Goal: Obtain resource: Download file/media

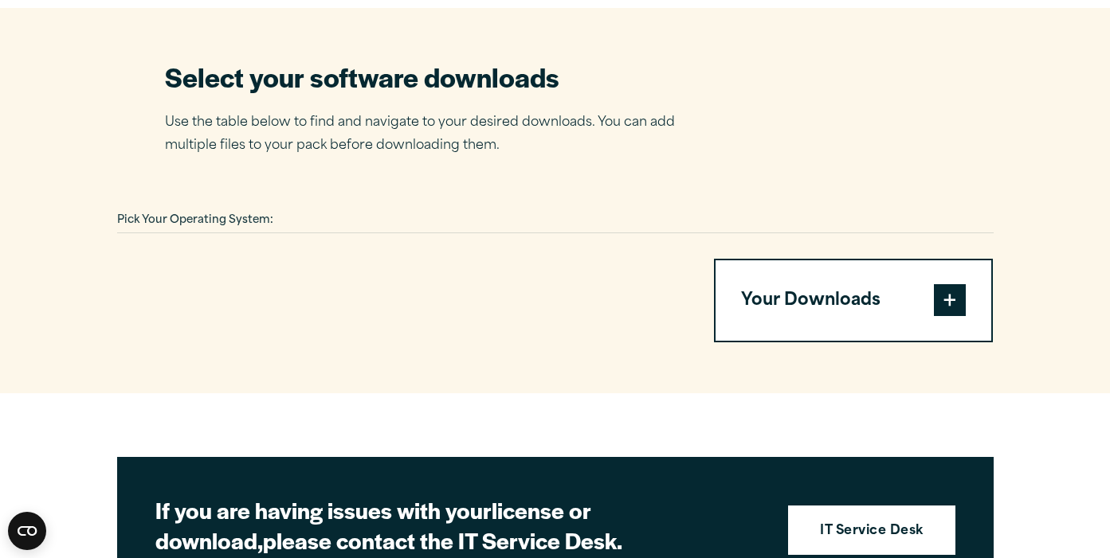
scroll to position [967, 0]
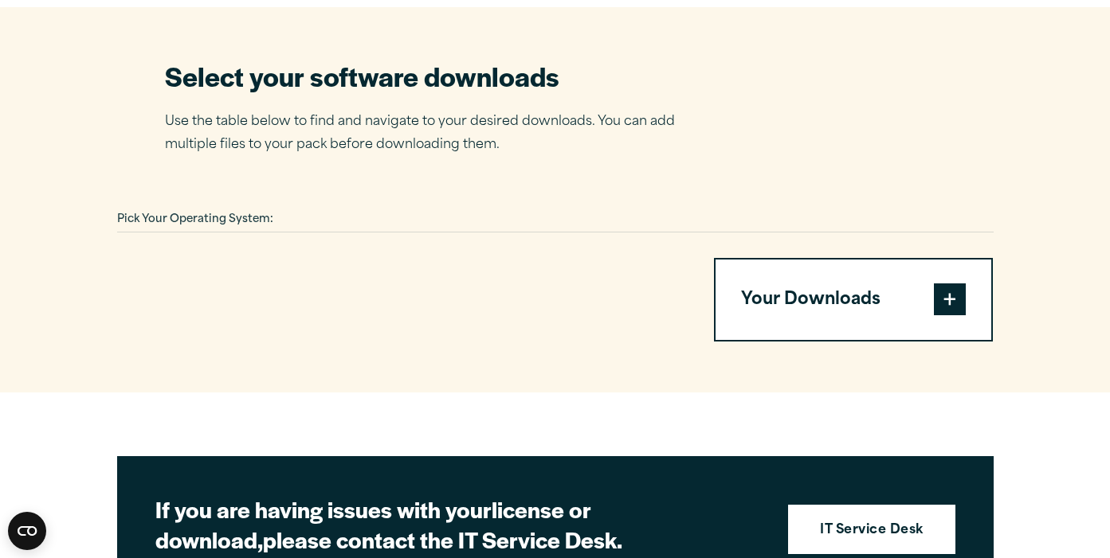
click at [260, 214] on span "Pick Your Operating System:" at bounding box center [195, 219] width 156 height 10
click at [281, 208] on div "Pick Your Operating System:" at bounding box center [555, 220] width 876 height 25
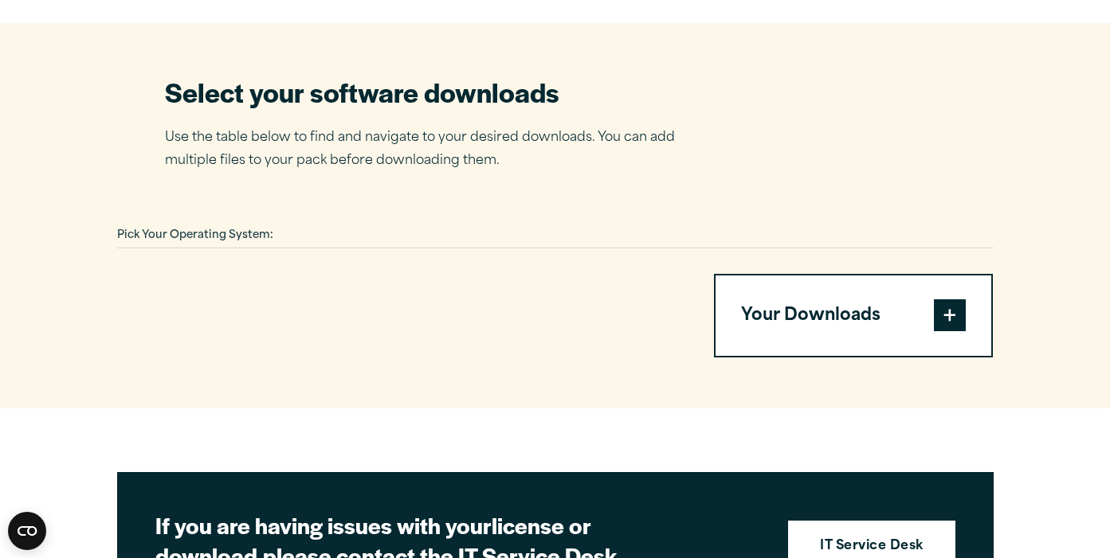
scroll to position [951, 0]
click at [954, 303] on span at bounding box center [950, 315] width 32 height 32
click at [840, 276] on button "Your Downloads" at bounding box center [853, 316] width 276 height 81
drag, startPoint x: 217, startPoint y: 243, endPoint x: 231, endPoint y: 286, distance: 45.3
click at [232, 287] on div "Pick Your Operating System: Your Downloads You have not added any downloads. Do…" at bounding box center [555, 291] width 876 height 135
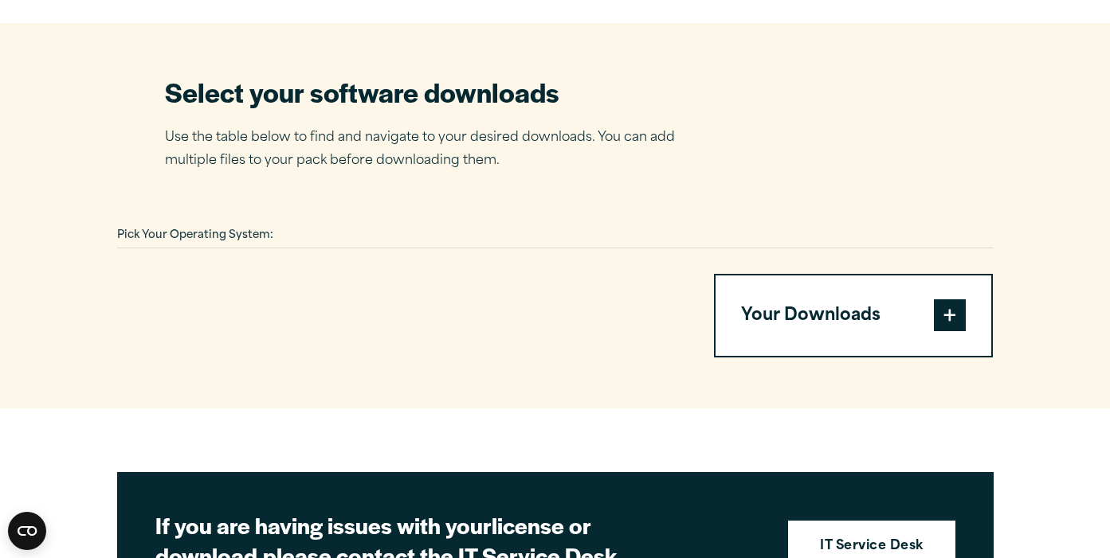
click at [251, 230] on span "Pick Your Operating System:" at bounding box center [195, 235] width 156 height 10
click at [290, 225] on div "Pick Your Operating System:" at bounding box center [555, 236] width 876 height 25
click at [285, 224] on div "Pick Your Operating System:" at bounding box center [555, 236] width 876 height 25
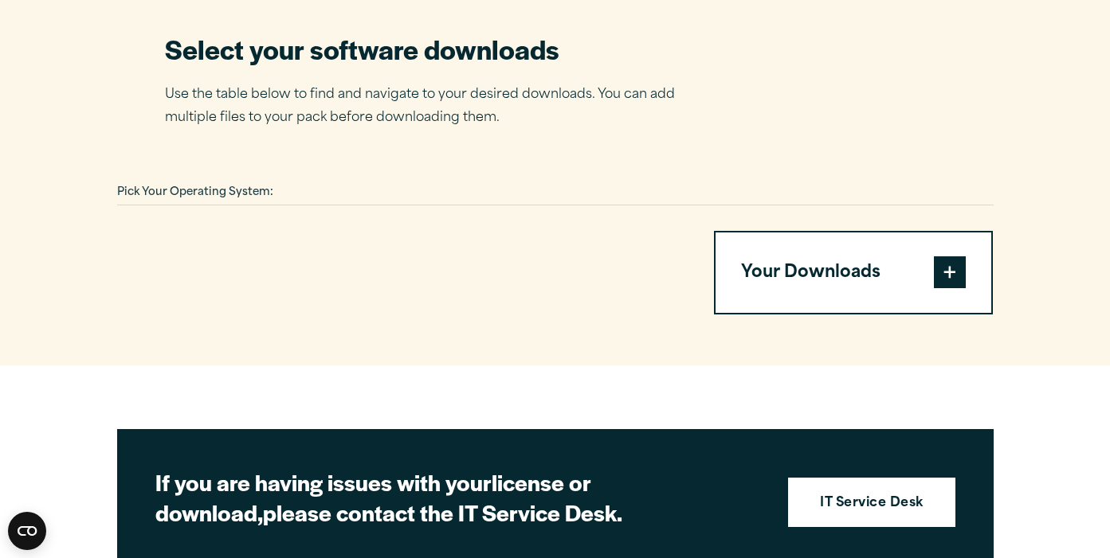
scroll to position [956, 0]
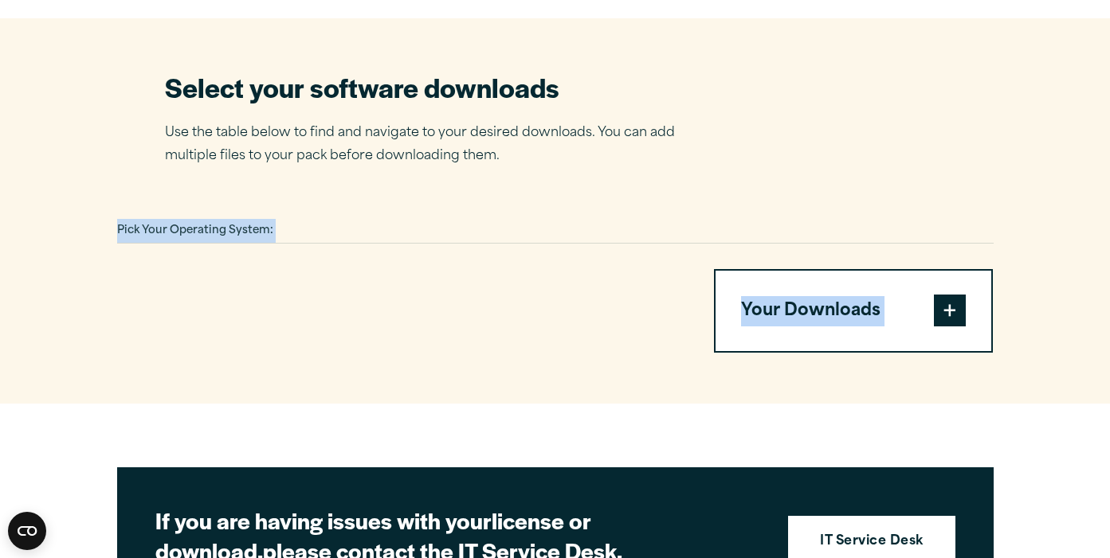
drag, startPoint x: 120, startPoint y: 209, endPoint x: 300, endPoint y: 342, distance: 223.8
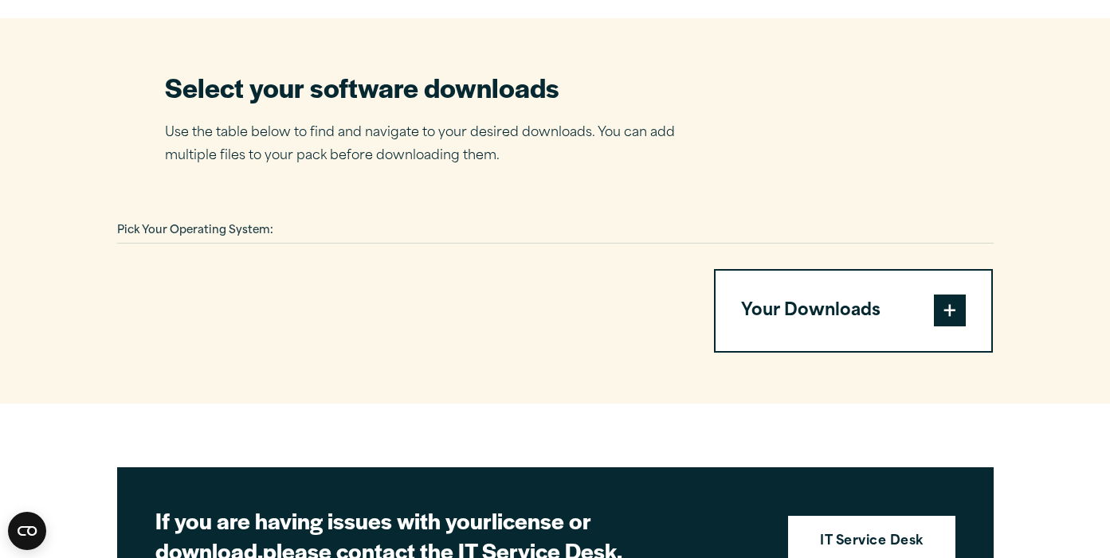
click at [334, 285] on div at bounding box center [396, 311] width 558 height 84
click at [954, 295] on span at bounding box center [950, 311] width 32 height 32
click at [955, 295] on span at bounding box center [950, 311] width 32 height 32
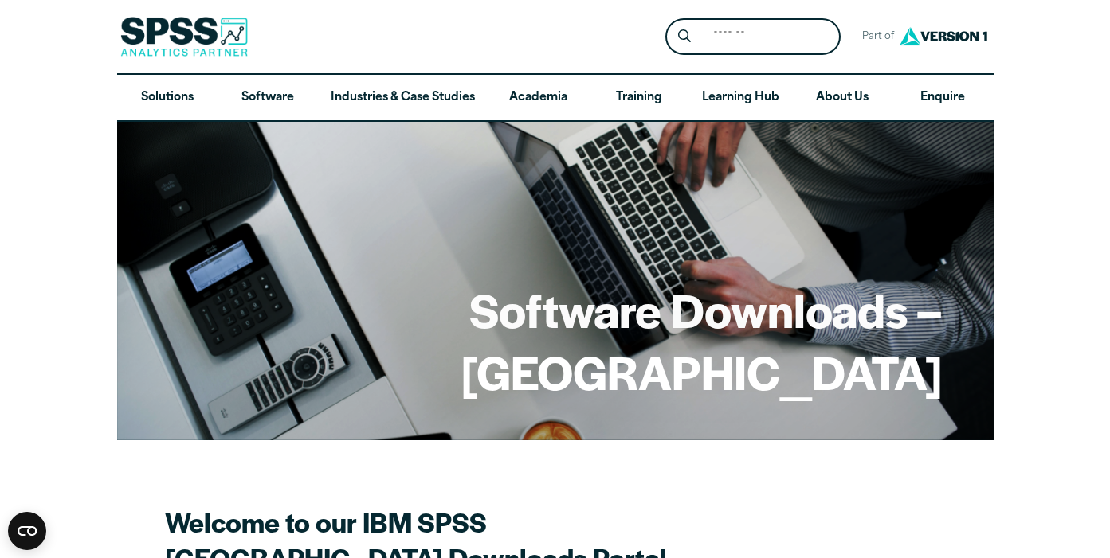
scroll to position [0, 0]
click at [722, 32] on input "Search for:" at bounding box center [770, 37] width 134 height 31
type input "********"
click at [684, 37] on button "Submit Site Search" at bounding box center [683, 36] width 29 height 29
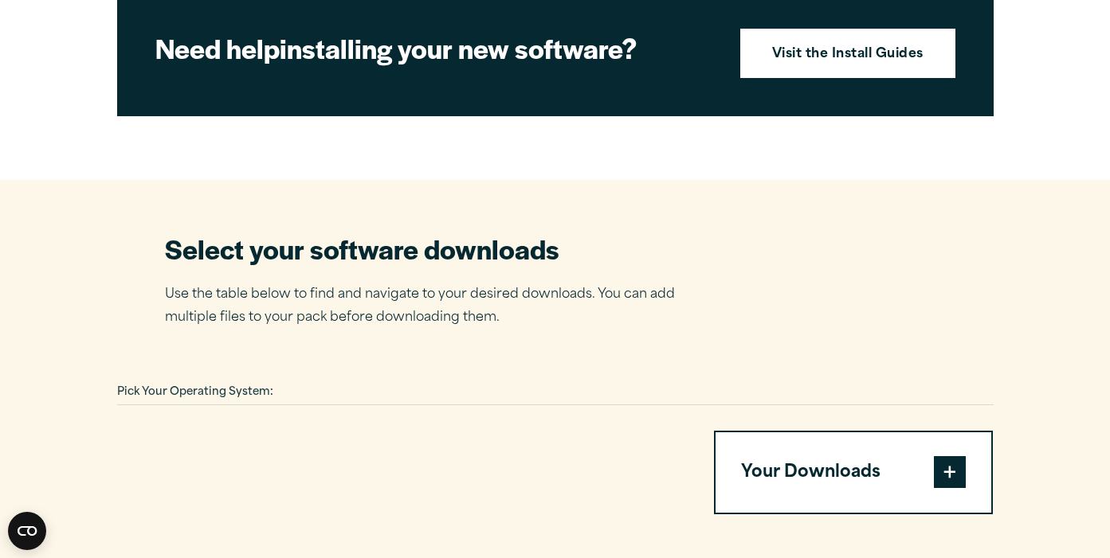
scroll to position [798, 0]
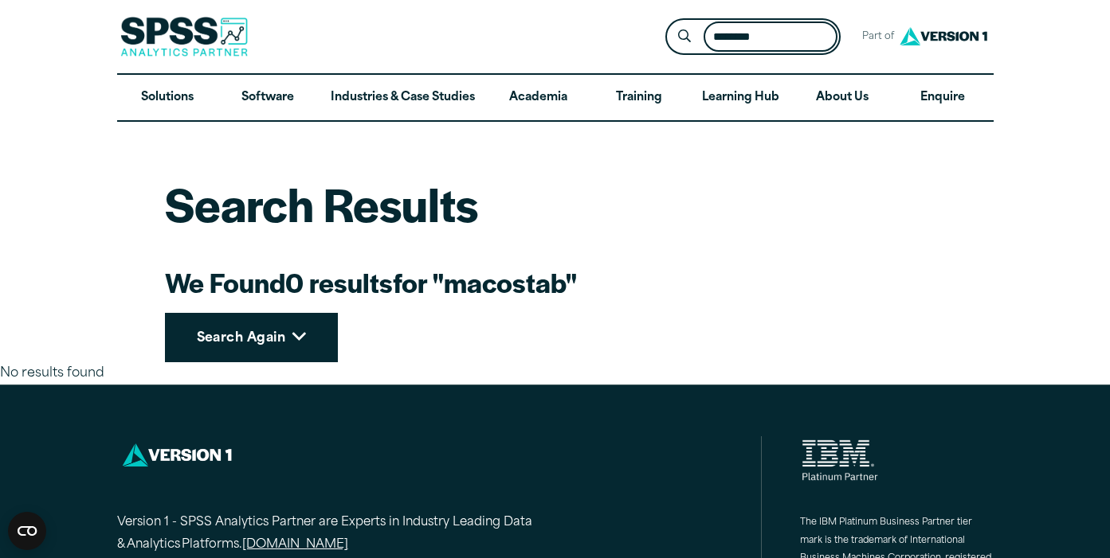
click at [820, 41] on input "********" at bounding box center [770, 37] width 134 height 31
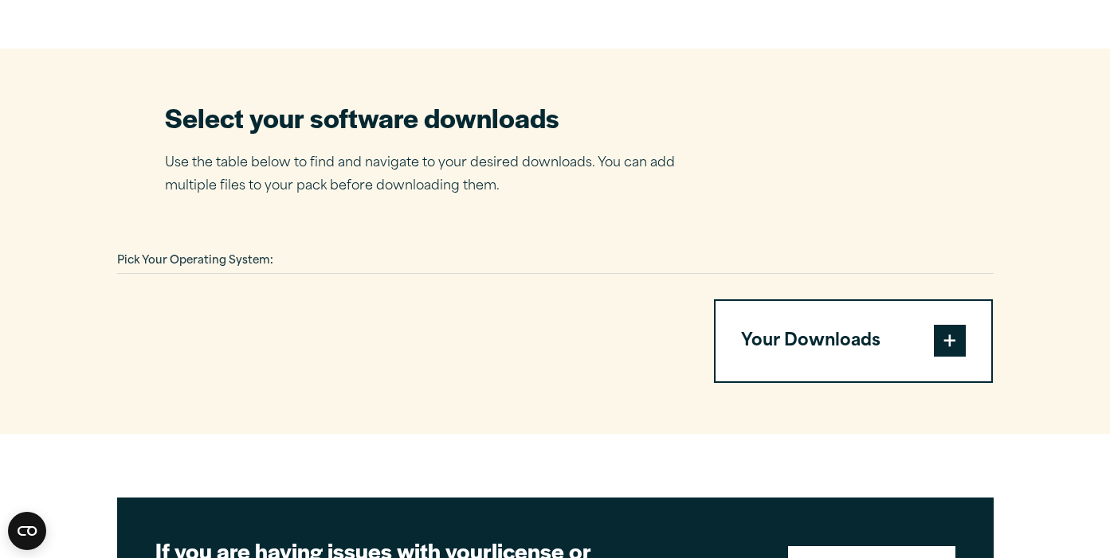
scroll to position [906, 0]
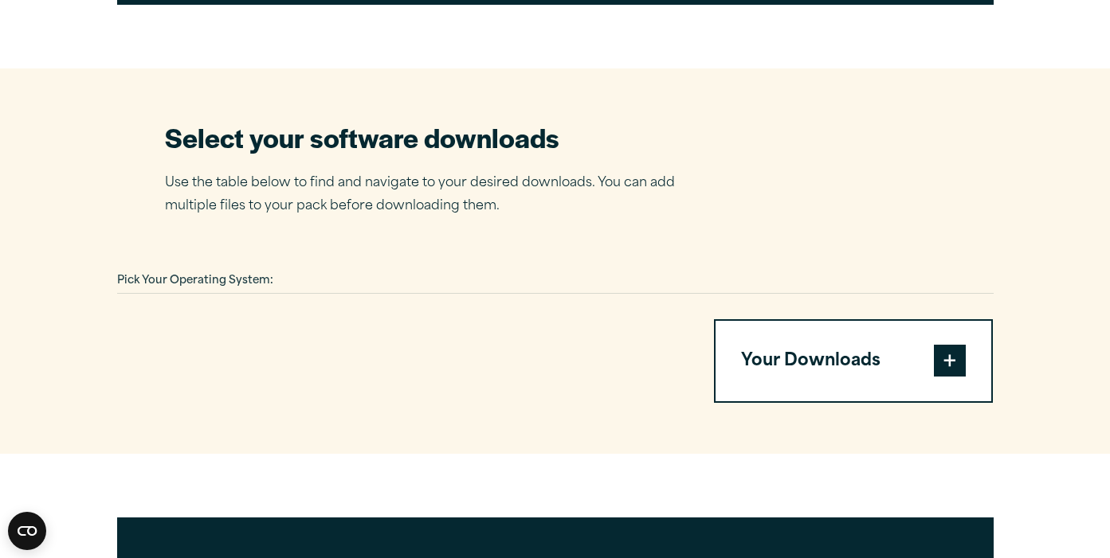
drag, startPoint x: 293, startPoint y: 260, endPoint x: 280, endPoint y: 261, distance: 12.8
click at [280, 269] on div "Pick Your Operating System:" at bounding box center [555, 281] width 876 height 25
drag, startPoint x: 266, startPoint y: 345, endPoint x: 267, endPoint y: 369, distance: 23.9
click at [267, 369] on div at bounding box center [396, 361] width 558 height 84
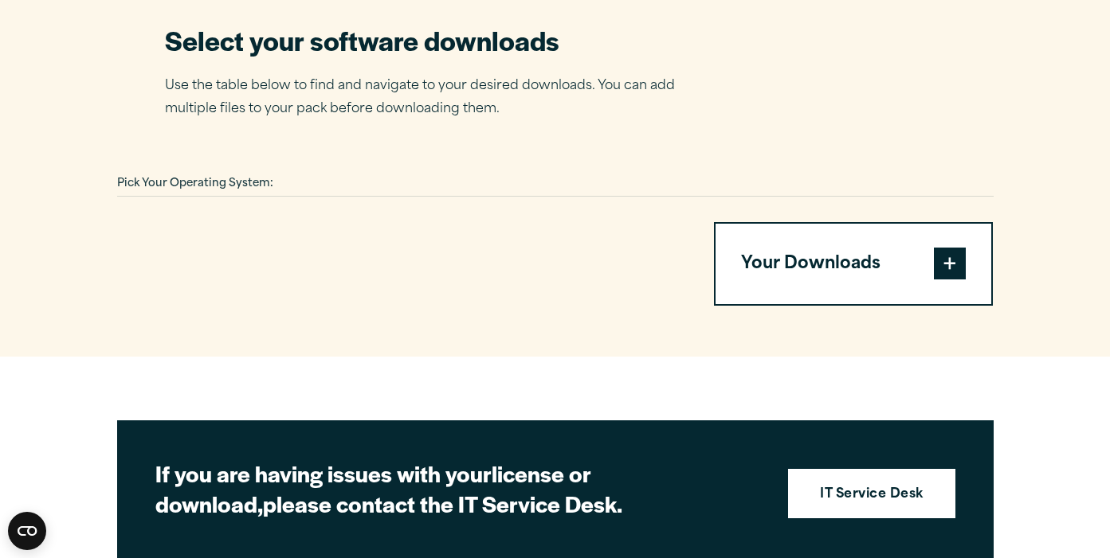
scroll to position [1012, 0]
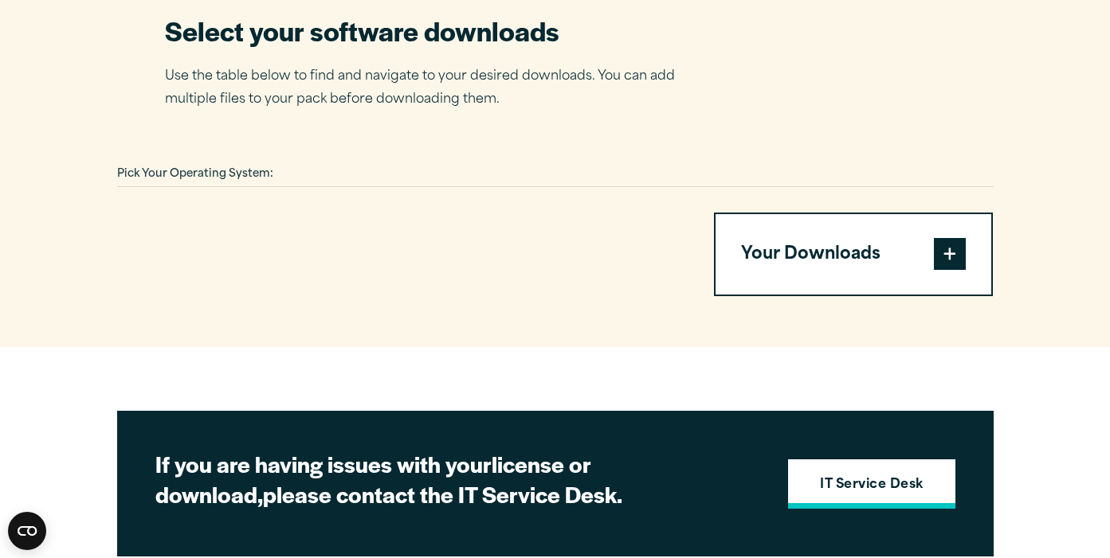
click at [828, 460] on link "IT Service Desk" at bounding box center [871, 484] width 166 height 49
